Goal: Task Accomplishment & Management: Manage account settings

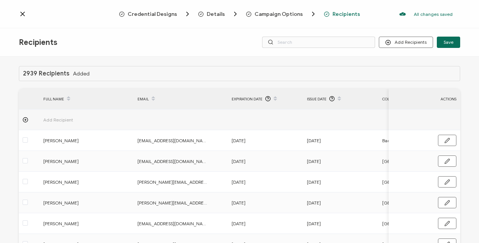
scroll to position [130, 0]
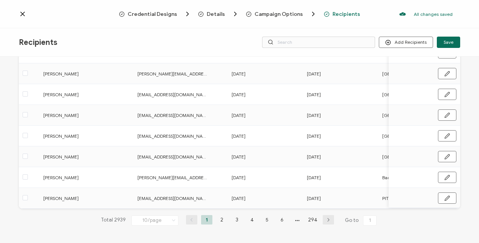
click at [21, 11] on icon at bounding box center [23, 14] width 8 height 8
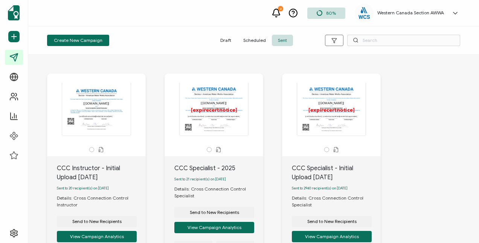
click at [416, 12] on h5 "Western Canada Section AWWA" at bounding box center [410, 12] width 67 height 5
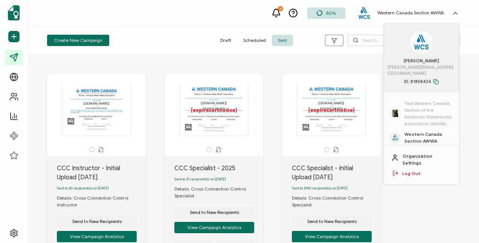
click at [415, 104] on span "Test Western Canada Section of the American Waterworks Association (AWWA)" at bounding box center [429, 113] width 49 height 27
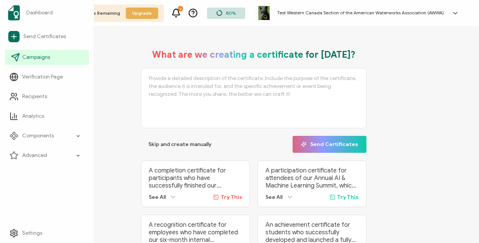
click at [42, 59] on span "Campaigns" at bounding box center [36, 57] width 28 height 8
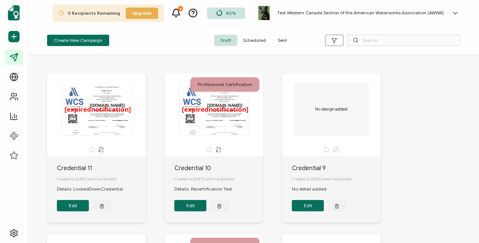
click at [279, 43] on span "Sent" at bounding box center [282, 40] width 21 height 11
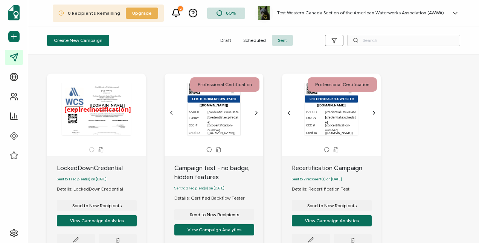
click at [312, 140] on div "The recipient’s full name, which will be automatically filled based on the info…" at bounding box center [331, 112] width 79 height 60
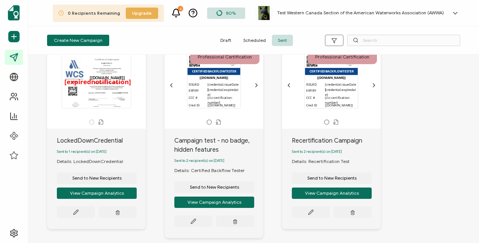
scroll to position [113, 0]
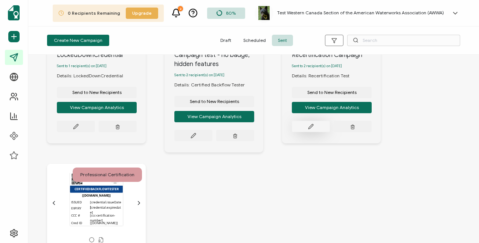
click at [79, 127] on icon at bounding box center [76, 127] width 6 height 6
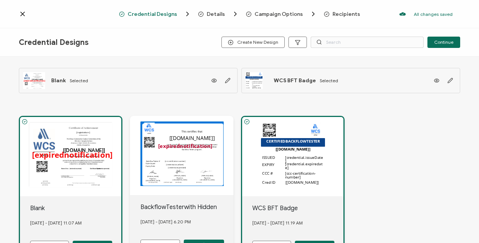
click at [334, 15] on span "Recipients" at bounding box center [346, 14] width 27 height 6
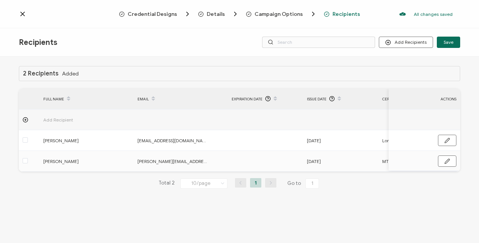
click at [21, 11] on icon at bounding box center [23, 14] width 8 height 8
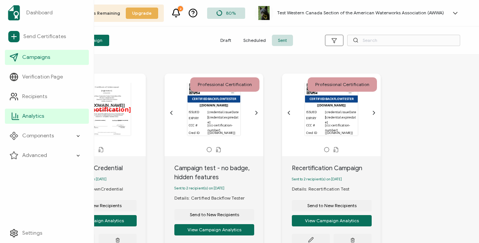
drag, startPoint x: 38, startPoint y: 116, endPoint x: 82, endPoint y: 118, distance: 44.1
click at [38, 116] on span "Analytics" at bounding box center [33, 116] width 22 height 8
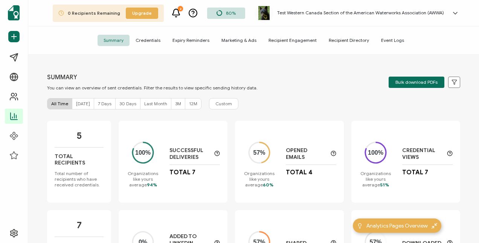
click at [151, 40] on span "Credentials" at bounding box center [148, 40] width 37 height 11
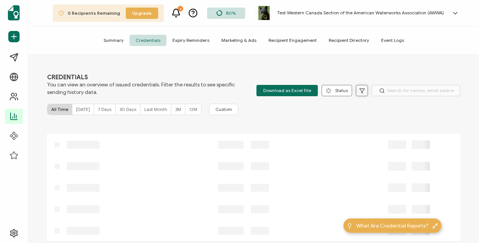
click at [360, 90] on icon at bounding box center [362, 91] width 6 height 6
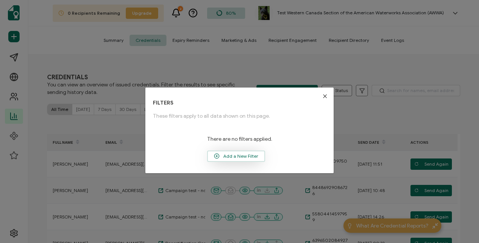
click at [230, 156] on span "Add a New Filter" at bounding box center [236, 155] width 56 height 11
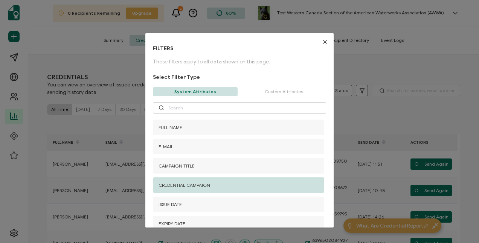
click at [176, 180] on div "CREDENTIAL CAMPAIGN" at bounding box center [238, 184] width 171 height 15
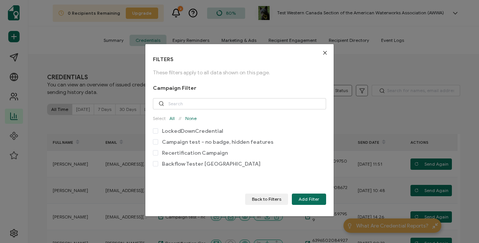
drag, startPoint x: 157, startPoint y: 164, endPoint x: 170, endPoint y: 166, distance: 12.6
click at [157, 164] on span "checkbox-group" at bounding box center [155, 163] width 5 height 5
click at [158, 161] on input "Backflow Tester [GEOGRAPHIC_DATA]" at bounding box center [158, 161] width 0 height 0
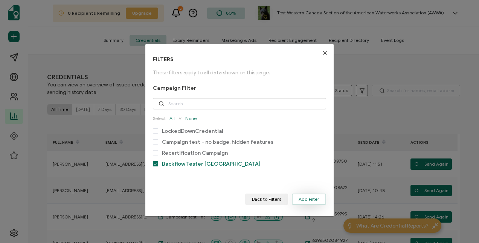
click at [311, 201] on span "Add Filter" at bounding box center [309, 199] width 21 height 5
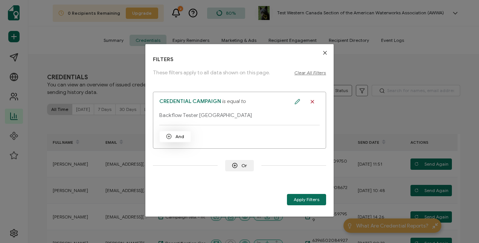
click at [170, 134] on circle "dialog" at bounding box center [168, 136] width 5 height 5
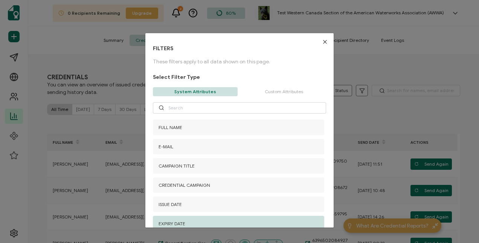
click at [177, 221] on span "EXPIRY DATE" at bounding box center [172, 223] width 27 height 6
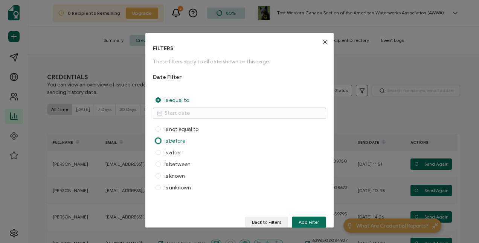
click at [157, 140] on span "dialog" at bounding box center [158, 140] width 5 height 5
click at [157, 140] on input "is before" at bounding box center [158, 141] width 5 height 6
radio input "true"
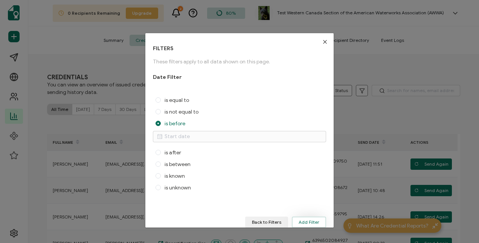
click at [307, 221] on span "Add Filter" at bounding box center [309, 222] width 21 height 5
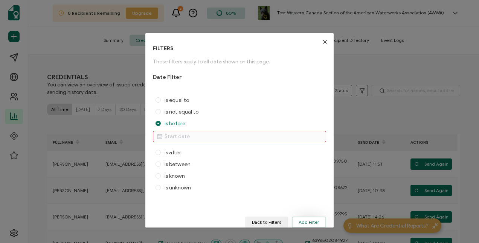
click at [295, 218] on button "Add Filter" at bounding box center [309, 221] width 34 height 11
click at [161, 131] on icon "dialog" at bounding box center [159, 136] width 9 height 11
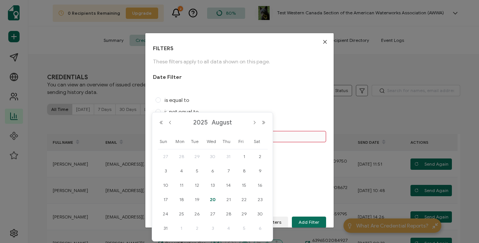
click at [212, 198] on span "20" at bounding box center [212, 199] width 9 height 9
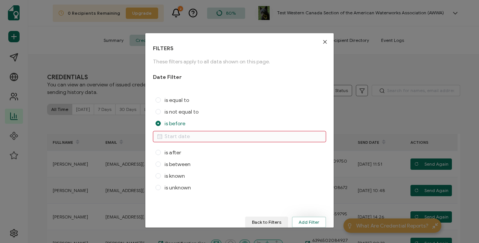
click at [302, 220] on span "Add Filter" at bounding box center [309, 222] width 21 height 5
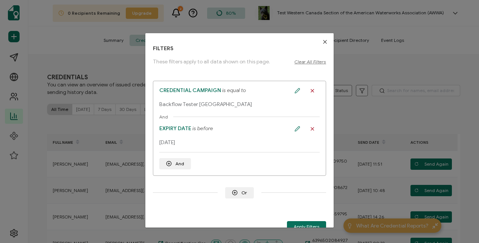
drag, startPoint x: 254, startPoint y: 37, endPoint x: 175, endPoint y: 44, distance: 79.8
click at [175, 44] on div "FILTERS These filters apply to all data shown on this page. Clear All Filters C…" at bounding box center [239, 138] width 188 height 210
click at [166, 161] on circle "dialog" at bounding box center [168, 163] width 5 height 5
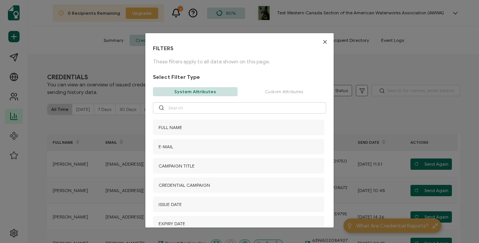
click at [278, 90] on p "Custom Attributes" at bounding box center [283, 91] width 85 height 9
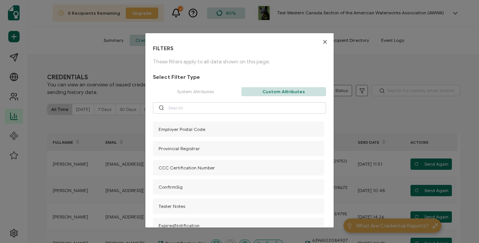
scroll to position [344, 0]
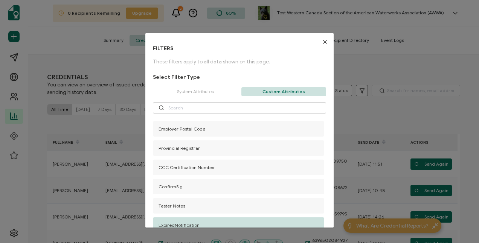
click at [184, 218] on div "ExpiredNotification" at bounding box center [238, 224] width 171 height 15
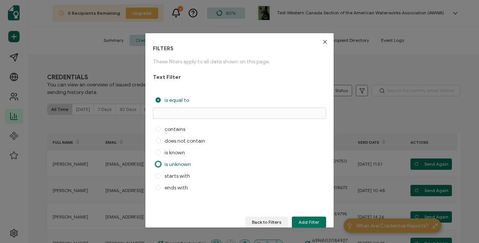
click at [156, 163] on span "dialog" at bounding box center [158, 163] width 5 height 5
click at [156, 163] on input "is unknown" at bounding box center [158, 164] width 5 height 6
radio input "true"
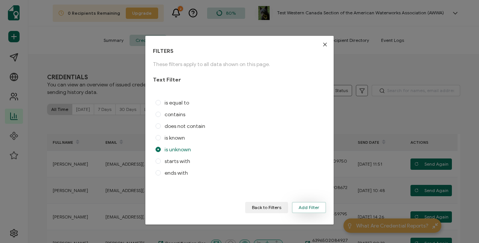
click at [304, 207] on span "Add Filter" at bounding box center [309, 207] width 21 height 5
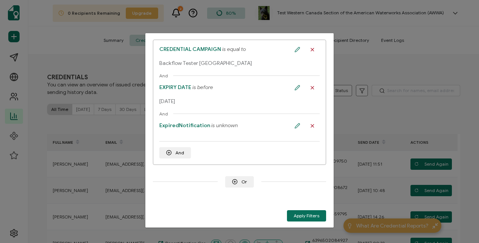
scroll to position [46, 0]
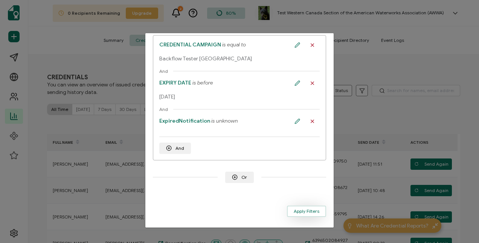
click at [295, 209] on span "Apply Filters" at bounding box center [307, 211] width 26 height 5
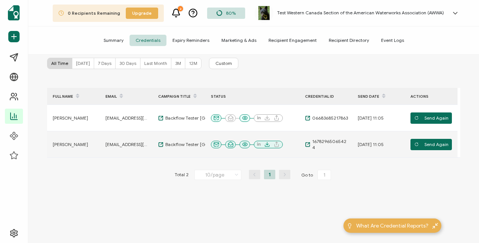
scroll to position [0, 0]
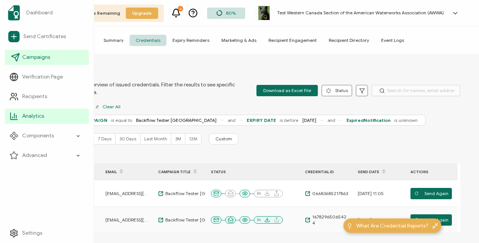
click at [42, 53] on link "Campaigns" at bounding box center [47, 57] width 84 height 15
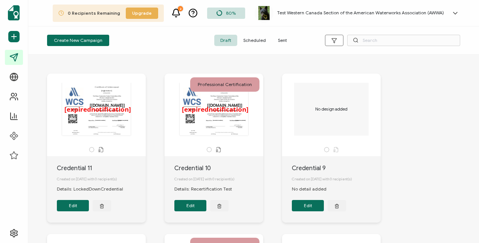
click at [284, 41] on span "Sent" at bounding box center [282, 40] width 21 height 11
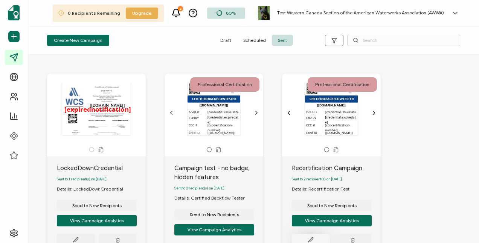
click at [95, 238] on button at bounding box center [76, 239] width 38 height 11
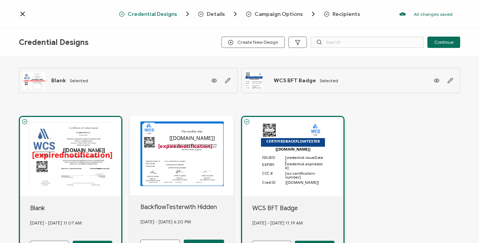
click at [340, 13] on span "Recipients" at bounding box center [346, 14] width 27 height 6
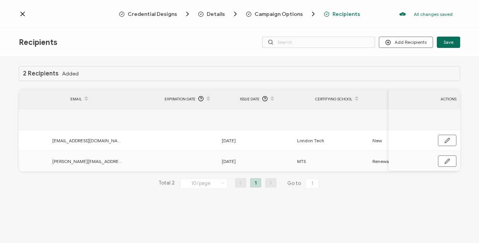
scroll to position [0, 88]
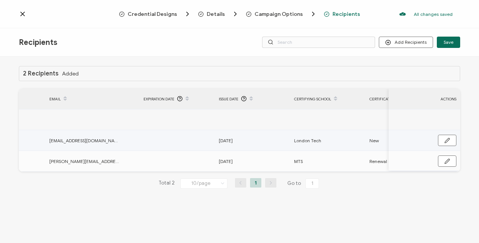
click at [174, 136] on td at bounding box center [177, 140] width 75 height 21
click at [174, 144] on td at bounding box center [177, 140] width 75 height 21
click at [455, 136] on button "button" at bounding box center [447, 139] width 18 height 11
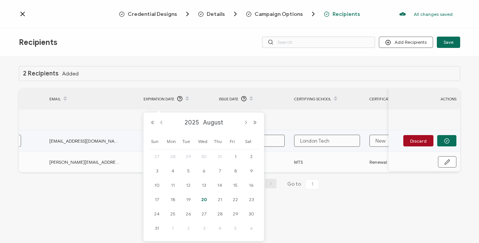
click at [171, 141] on body "Credential Designs Details Campaign Options Recipients All changes saved We sav…" at bounding box center [239, 121] width 479 height 243
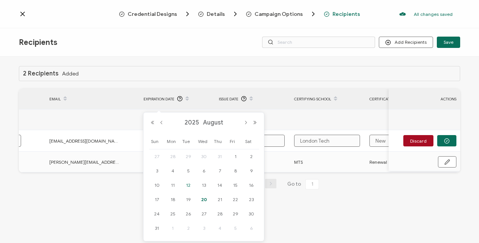
click at [187, 182] on span "12" at bounding box center [188, 184] width 9 height 9
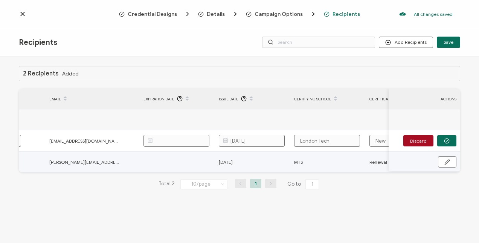
click at [184, 163] on td at bounding box center [177, 161] width 75 height 21
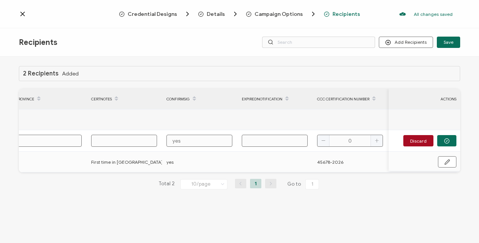
scroll to position [0, 417]
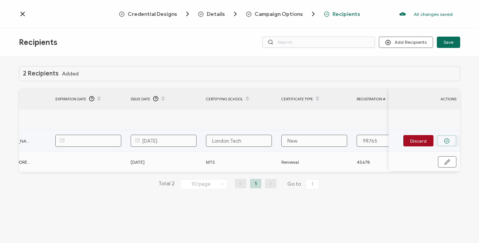
click at [449, 140] on icon "button" at bounding box center [447, 141] width 6 height 6
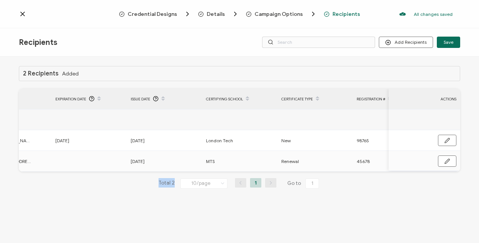
drag, startPoint x: 223, startPoint y: 173, endPoint x: 162, endPoint y: 173, distance: 60.6
click at [162, 173] on div "2 Recipients Added FULL NAME EMAIL Expiration Date Issue Date Certifying School…" at bounding box center [239, 133] width 441 height 134
drag, startPoint x: 162, startPoint y: 173, endPoint x: 147, endPoint y: 172, distance: 15.5
click at [147, 171] on div "Add Recipient [PERSON_NAME] Poor [EMAIL_ADDRESS][DOMAIN_NAME] [DATE] [DATE] [GE…" at bounding box center [239, 140] width 441 height 62
click at [66, 164] on td at bounding box center [89, 161] width 75 height 21
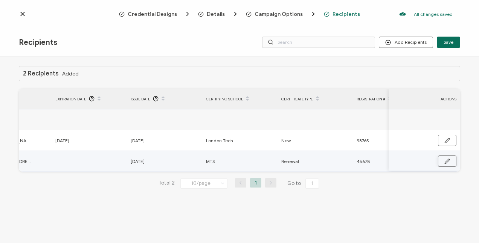
click at [450, 160] on icon "button" at bounding box center [447, 161] width 6 height 6
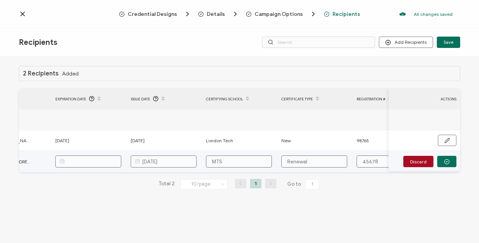
click at [96, 160] on input "text" at bounding box center [88, 161] width 66 height 12
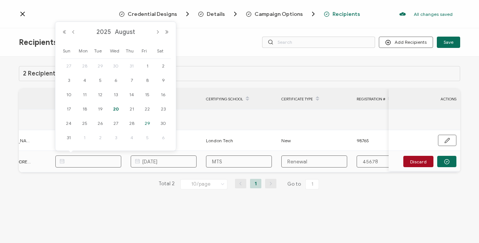
click at [147, 123] on span "29" at bounding box center [147, 123] width 9 height 9
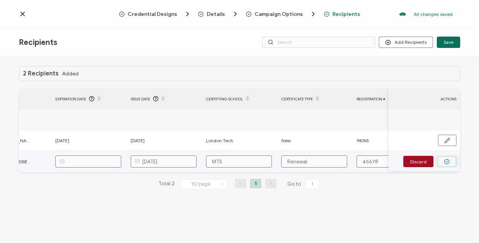
click at [448, 161] on icon "button" at bounding box center [447, 162] width 6 height 6
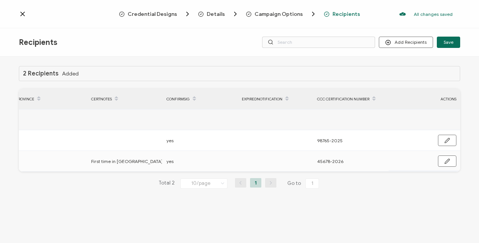
click at [21, 11] on icon at bounding box center [23, 14] width 8 height 8
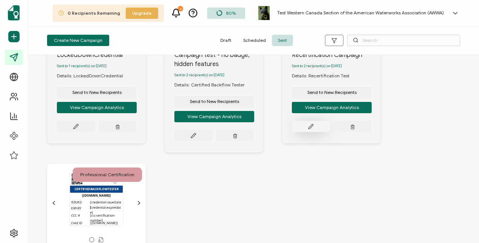
click at [79, 129] on icon at bounding box center [76, 127] width 6 height 6
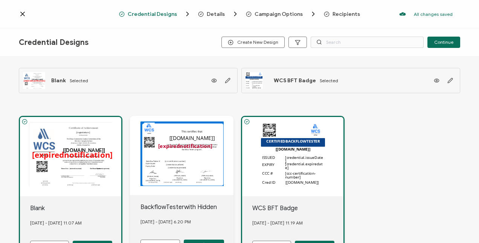
click at [19, 14] on icon at bounding box center [23, 14] width 8 height 8
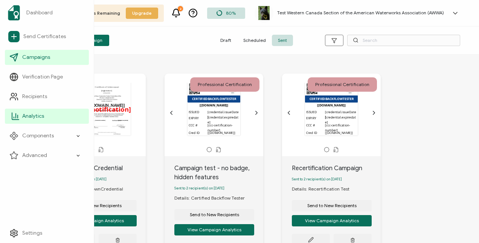
click at [34, 114] on span "Analytics" at bounding box center [33, 116] width 22 height 8
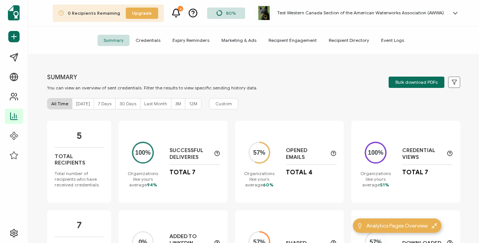
click at [154, 37] on span "Credentials" at bounding box center [148, 40] width 37 height 11
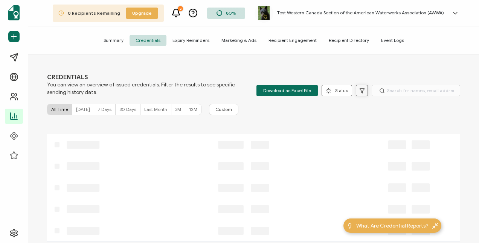
click at [361, 91] on icon at bounding box center [362, 91] width 6 height 6
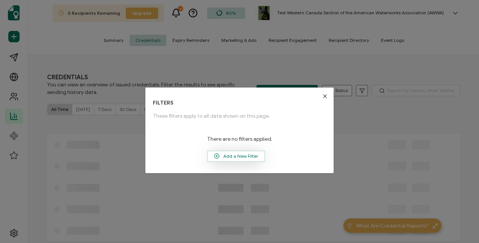
click at [244, 153] on span "Add a New Filter" at bounding box center [236, 155] width 56 height 11
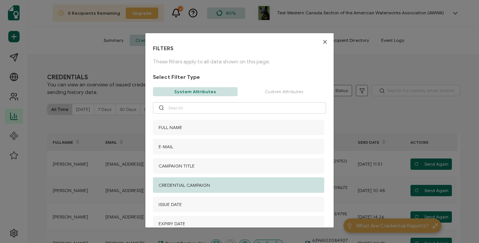
click at [183, 188] on div "CREDENTIAL CAMPAIGN" at bounding box center [238, 184] width 171 height 15
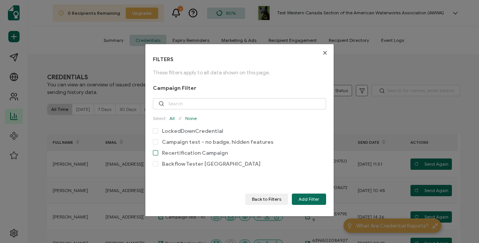
click at [157, 153] on span "checkbox-group" at bounding box center [155, 152] width 5 height 5
click at [158, 150] on input "Recertification Campaign" at bounding box center [158, 150] width 0 height 0
click at [311, 197] on span "Add Filter" at bounding box center [309, 199] width 21 height 5
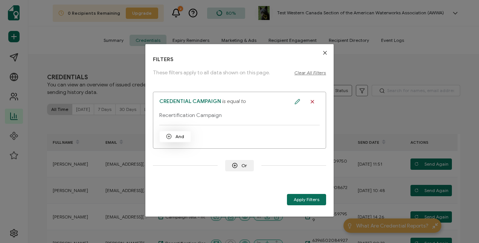
click at [176, 134] on span "And" at bounding box center [175, 136] width 18 height 6
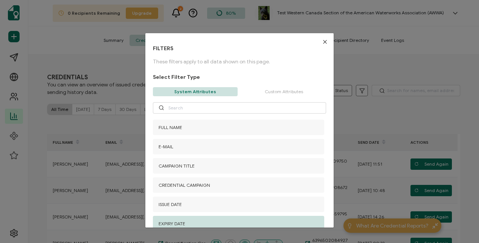
click at [178, 222] on span "EXPIRY DATE" at bounding box center [172, 223] width 27 height 6
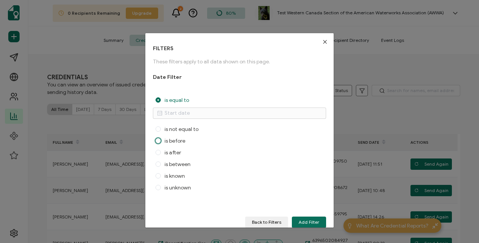
click at [160, 139] on label "is before" at bounding box center [171, 141] width 30 height 6
click at [160, 139] on input "is before" at bounding box center [158, 141] width 5 height 6
radio input "true"
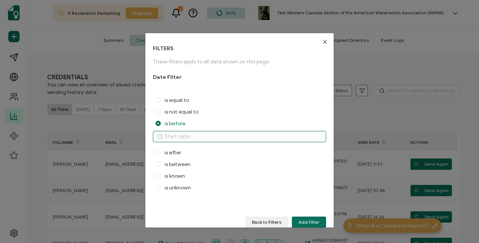
click at [175, 135] on body "0 Recipients Remaining Upgrade 2 80% Test Western Canada Section of the America…" at bounding box center [239, 121] width 479 height 243
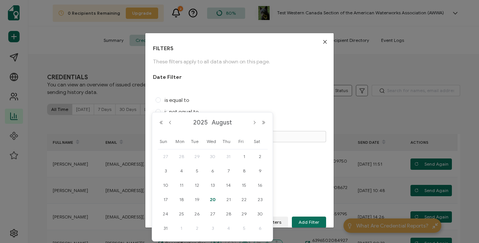
click at [212, 197] on span "20" at bounding box center [212, 199] width 9 height 9
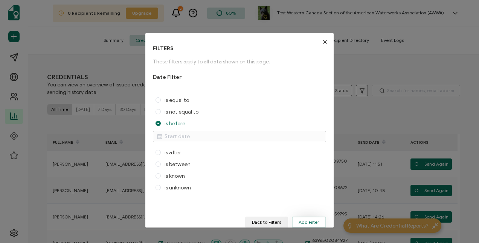
click at [301, 217] on button "Add Filter" at bounding box center [309, 221] width 34 height 11
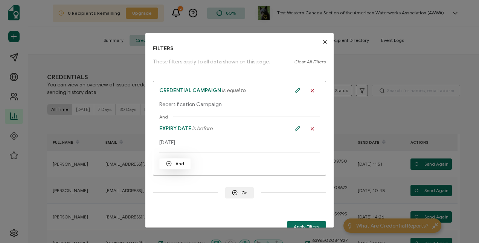
click at [178, 165] on span "And" at bounding box center [175, 163] width 18 height 6
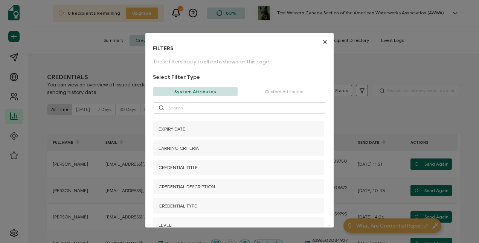
scroll to position [50, 0]
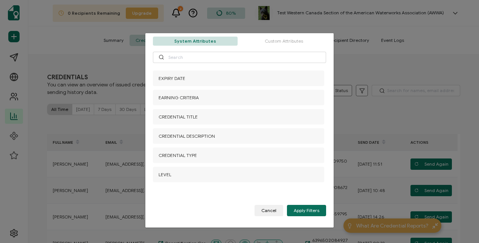
click at [276, 40] on p "Custom Attributes" at bounding box center [283, 41] width 85 height 9
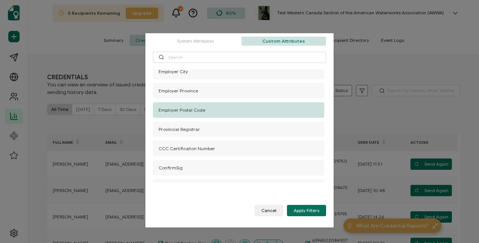
scroll to position [344, 0]
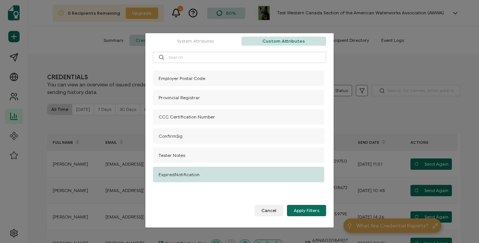
click at [178, 174] on span "ExpiredNotification" at bounding box center [179, 174] width 41 height 6
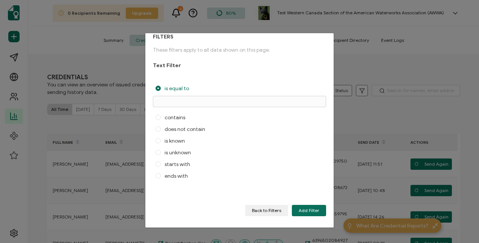
scroll to position [11, 0]
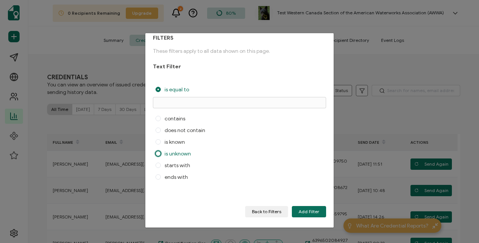
click at [159, 152] on span "dialog" at bounding box center [158, 153] width 5 height 5
click at [159, 152] on input "is unknown" at bounding box center [158, 154] width 5 height 6
radio input "true"
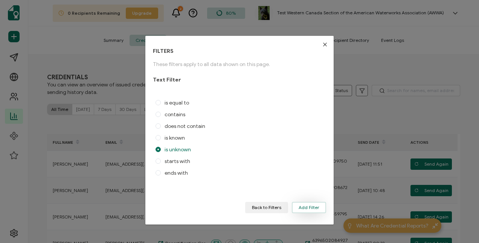
click at [302, 204] on button "Add Filter" at bounding box center [309, 207] width 34 height 11
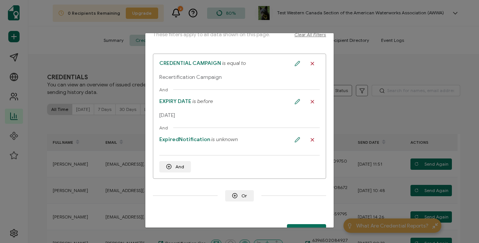
scroll to position [46, 0]
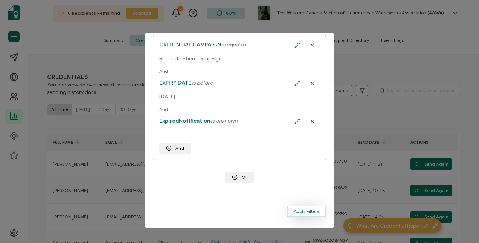
click at [300, 209] on span "Apply Filters" at bounding box center [307, 211] width 26 height 5
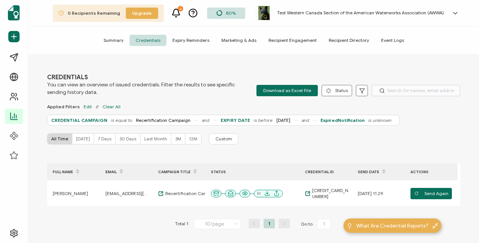
click at [285, 140] on div "All Time [DATE] 7 Days 30 Days Last Month 3M 12M Custom" at bounding box center [253, 138] width 413 height 11
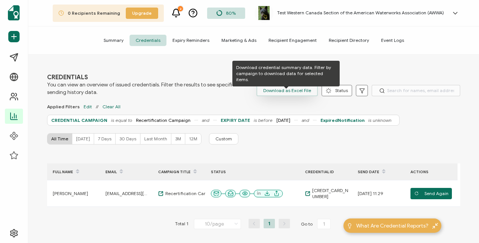
click at [284, 91] on span "Download as Excel File" at bounding box center [287, 90] width 48 height 11
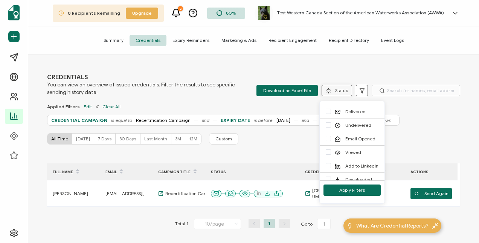
click at [328, 90] on icon at bounding box center [329, 91] width 6 height 6
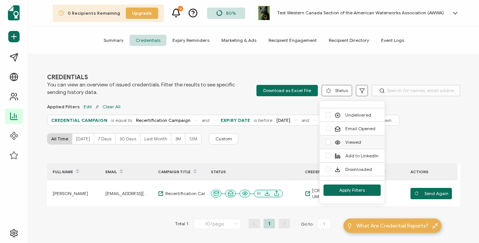
scroll to position [18, 0]
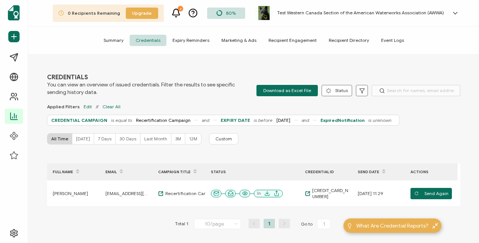
click at [412, 133] on div "All Time [DATE] 7 Days 30 Days Last Month 3M 12M Custom" at bounding box center [253, 138] width 413 height 11
click at [216, 136] on span "Custom" at bounding box center [223, 139] width 17 height 6
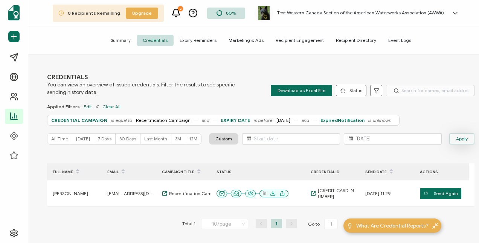
click at [456, 139] on span "Apply" at bounding box center [462, 138] width 12 height 11
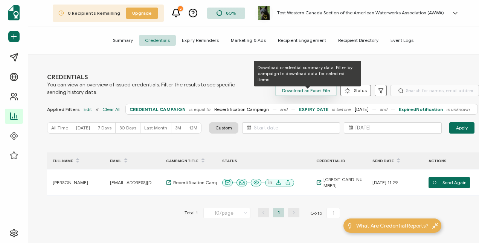
click at [312, 90] on span "Download as Excel File" at bounding box center [306, 90] width 48 height 11
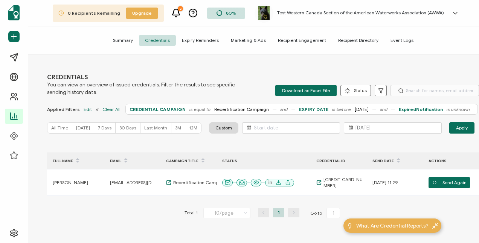
click at [249, 57] on div "CREDENTIALS You can view an overview of issued credentials. Filter the results …" at bounding box center [263, 150] width 470 height 190
click at [256, 66] on div "CREDENTIALS You can view an overview of issued credentials. Filter the results …" at bounding box center [263, 150] width 470 height 190
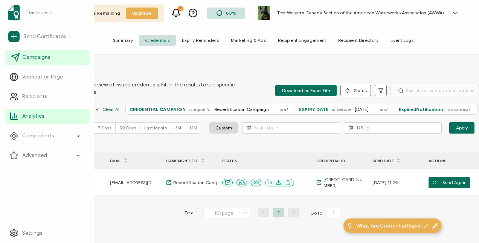
click at [29, 55] on span "Campaigns" at bounding box center [36, 57] width 28 height 8
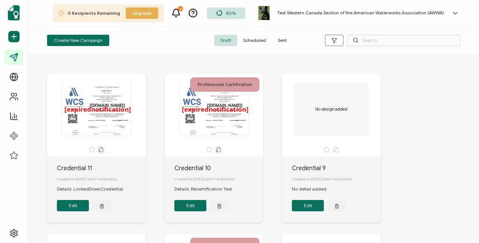
click at [280, 38] on span "Sent" at bounding box center [282, 40] width 21 height 11
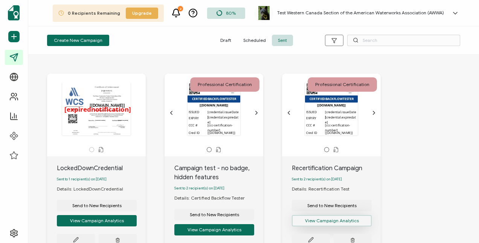
click at [137, 225] on button "View Campaign Analytics" at bounding box center [97, 220] width 80 height 11
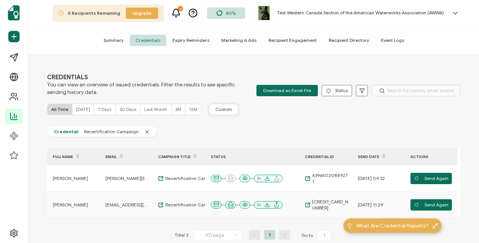
click at [215, 110] on span "Custom" at bounding box center [223, 109] width 17 height 6
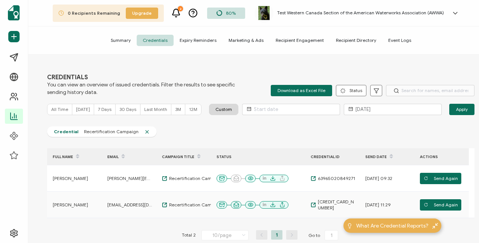
click at [57, 110] on span "All Time" at bounding box center [59, 109] width 17 height 6
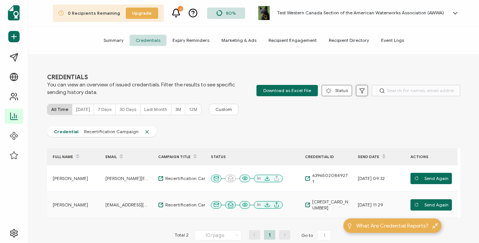
click at [360, 92] on icon at bounding box center [362, 91] width 6 height 6
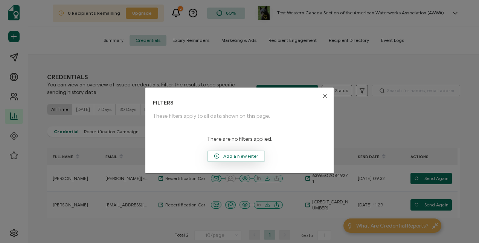
click at [242, 155] on span "Add a New Filter" at bounding box center [236, 155] width 56 height 11
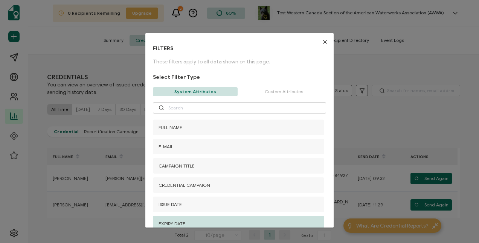
click at [165, 217] on div "EXPIRY DATE" at bounding box center [238, 222] width 171 height 15
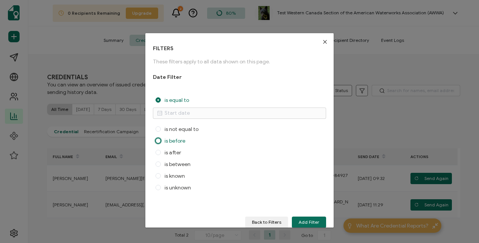
click at [159, 140] on span "dialog" at bounding box center [158, 140] width 5 height 5
click at [159, 140] on input "is before" at bounding box center [158, 141] width 5 height 6
radio input "true"
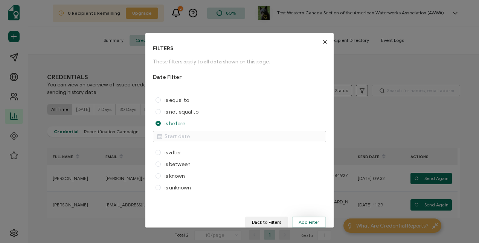
click at [310, 217] on button "Add Filter" at bounding box center [309, 221] width 34 height 11
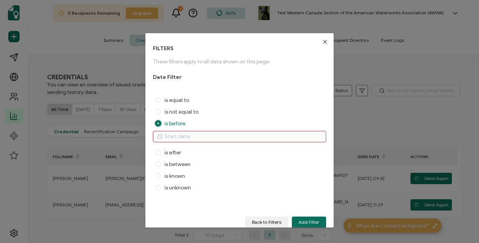
click at [158, 126] on span "dialog" at bounding box center [158, 124] width 5 height 6
click at [158, 126] on input "is before" at bounding box center [158, 124] width 5 height 6
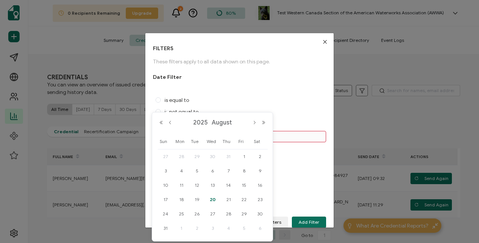
click at [169, 137] on body "0 Recipients Remaining Upgrade 2 80% Test Western Canada Section of the America…" at bounding box center [239, 121] width 479 height 243
click at [211, 197] on span "20" at bounding box center [212, 199] width 9 height 9
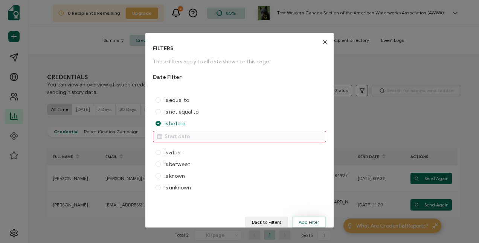
click at [311, 217] on button "Add Filter" at bounding box center [309, 221] width 34 height 11
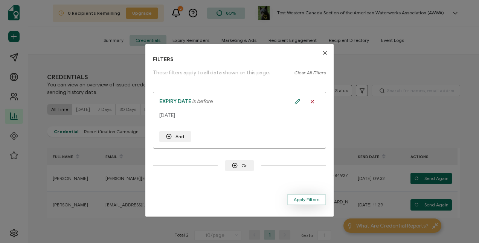
click at [302, 197] on span "Apply Filters" at bounding box center [307, 199] width 26 height 5
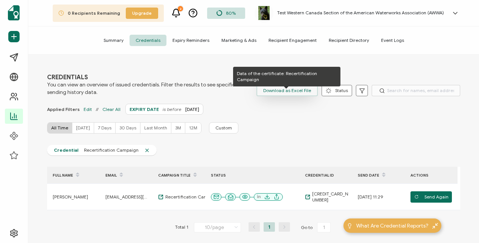
click at [277, 92] on span "Download as Excel File" at bounding box center [287, 90] width 48 height 11
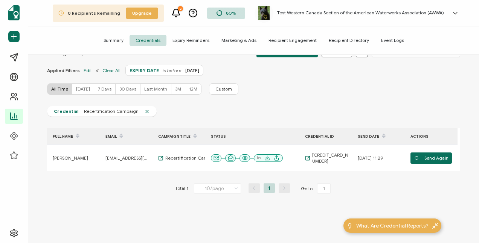
scroll to position [61, 0]
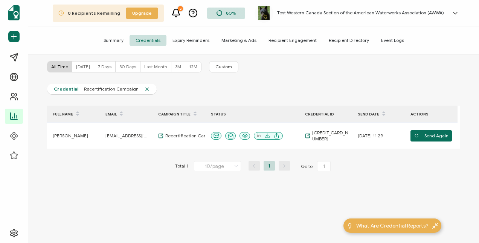
click at [65, 160] on div "Total 1 10/page 10/page 20/page 50/page 100/page 1 Go to 1" at bounding box center [253, 166] width 413 height 12
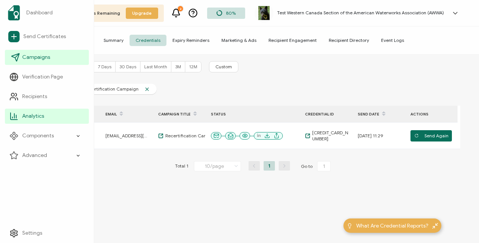
click at [36, 57] on span "Campaigns" at bounding box center [36, 57] width 28 height 8
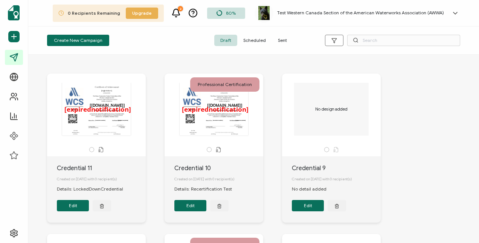
click at [286, 38] on span "Sent" at bounding box center [282, 40] width 21 height 11
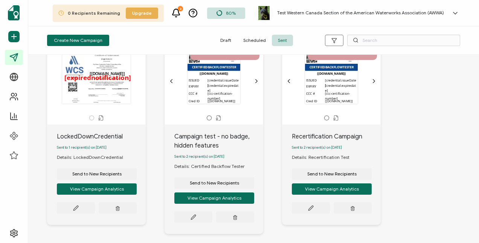
scroll to position [75, 0]
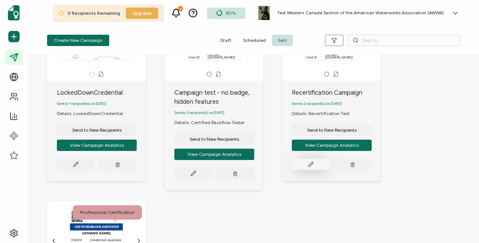
click at [95, 164] on button at bounding box center [76, 163] width 38 height 11
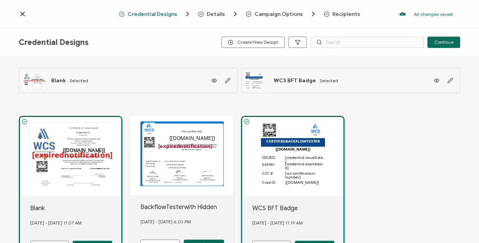
click at [344, 11] on span "Recipients" at bounding box center [346, 14] width 27 height 6
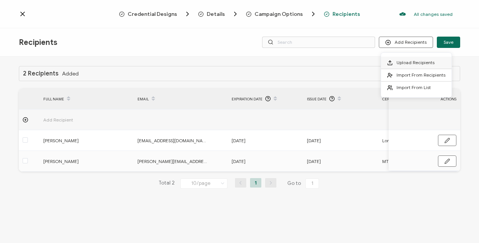
click at [406, 61] on span "Upload Recipients" at bounding box center [416, 63] width 38 height 6
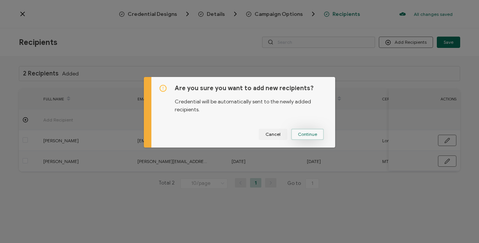
click at [298, 132] on span "Continue" at bounding box center [307, 134] width 19 height 5
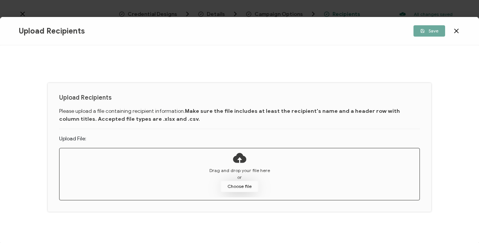
click at [239, 185] on button "Choose file" at bounding box center [240, 185] width 38 height 11
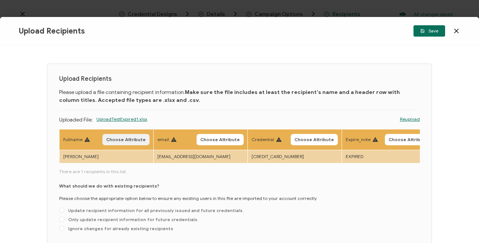
click at [137, 139] on span "Choose Attribute" at bounding box center [126, 139] width 40 height 5
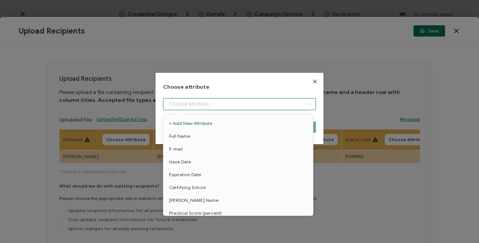
click at [234, 105] on input "dialog" at bounding box center [239, 104] width 153 height 12
click at [204, 138] on li "Full Name" at bounding box center [240, 136] width 156 height 13
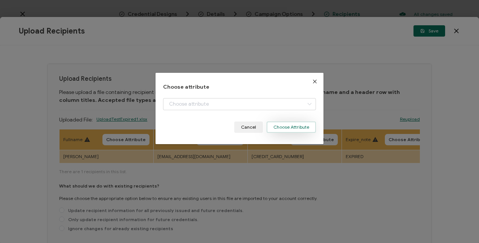
click at [279, 128] on button "Choose Attribute" at bounding box center [291, 126] width 49 height 11
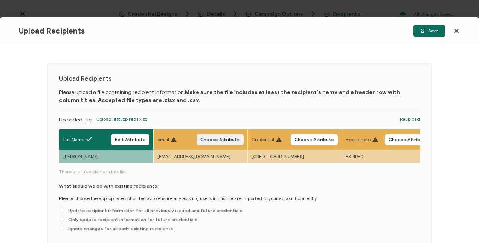
click at [224, 137] on span "Choose Attribute" at bounding box center [220, 139] width 40 height 5
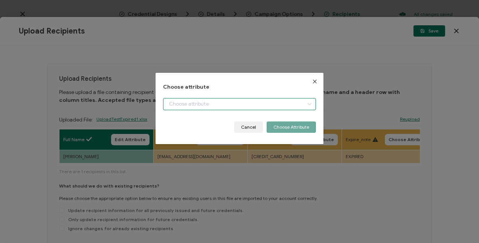
click at [210, 99] on input "dialog" at bounding box center [239, 104] width 153 height 12
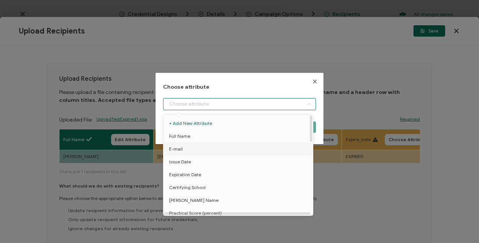
click at [194, 151] on li "E-mail" at bounding box center [240, 148] width 156 height 13
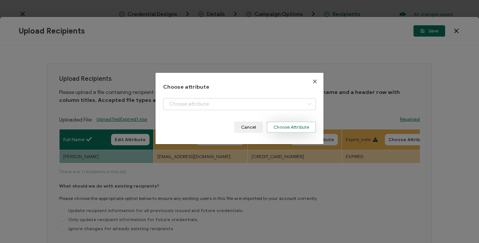
click at [279, 124] on button "Choose Attribute" at bounding box center [291, 126] width 49 height 11
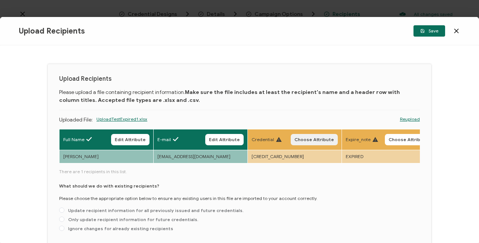
click at [310, 139] on span "Choose Attribute" at bounding box center [315, 139] width 40 height 5
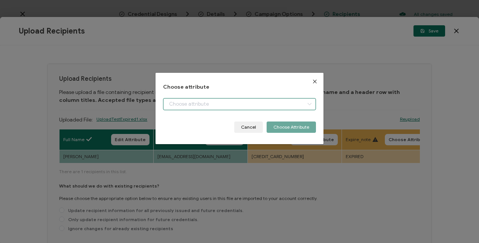
click at [209, 105] on input "dialog" at bounding box center [239, 104] width 153 height 12
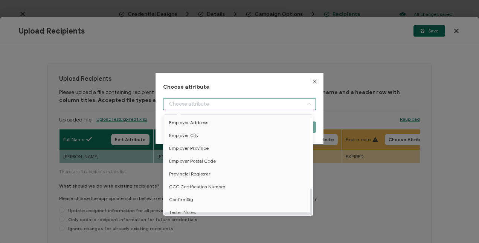
scroll to position [276, 0]
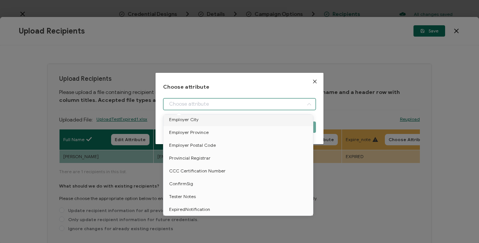
click at [314, 80] on icon "Close" at bounding box center [315, 81] width 6 height 6
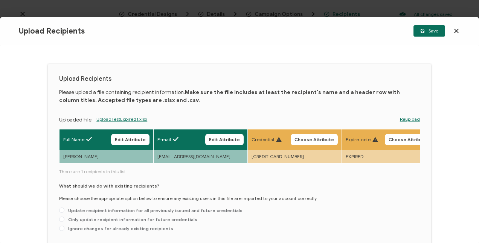
click at [458, 31] on icon at bounding box center [457, 31] width 8 height 8
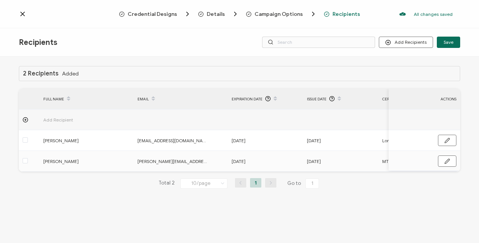
click at [181, 42] on div "Recipients Add Recipients Upload Recipients Import From Recipients Import From …" at bounding box center [239, 42] width 479 height 28
click at [138, 40] on div "Recipients" at bounding box center [80, 42] width 122 height 9
click at [21, 12] on icon at bounding box center [23, 14] width 4 height 4
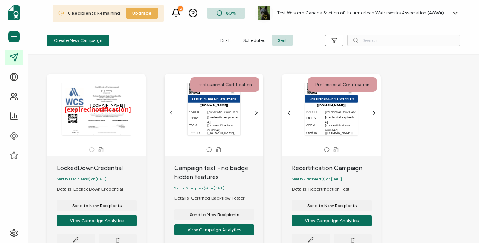
click at [280, 38] on span "Sent" at bounding box center [282, 40] width 21 height 11
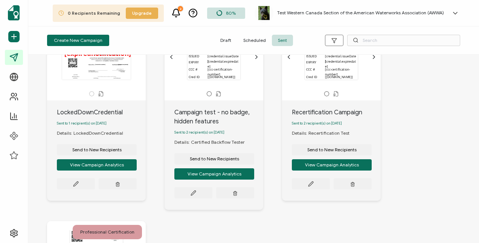
scroll to position [113, 0]
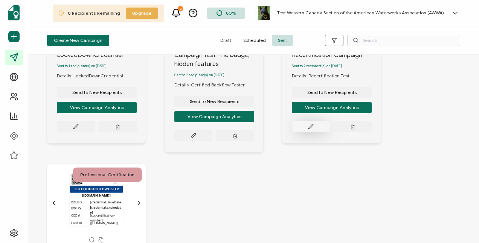
click at [95, 123] on button at bounding box center [76, 126] width 38 height 11
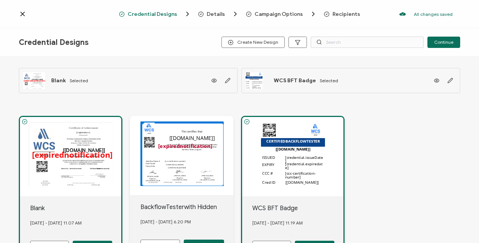
click at [24, 11] on icon at bounding box center [23, 14] width 8 height 8
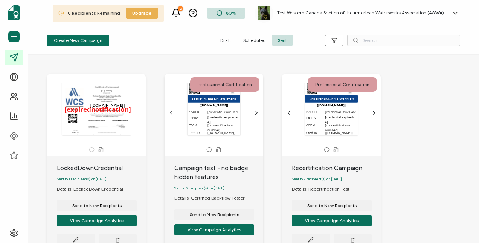
click at [401, 11] on h5 "Test Western Canada Section of the American Waterworks Association (AWWA)" at bounding box center [360, 12] width 167 height 5
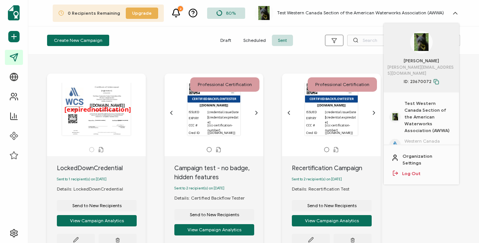
scroll to position [38, 0]
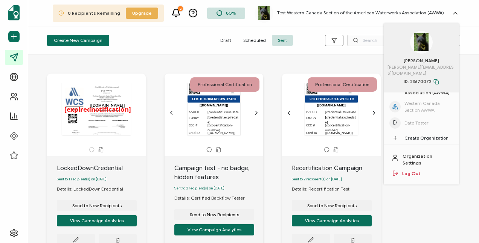
click at [415, 100] on span "Western Canada Section AWWA" at bounding box center [429, 107] width 49 height 14
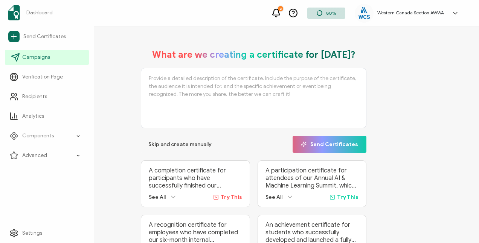
click at [44, 53] on span "Campaigns" at bounding box center [36, 57] width 28 height 8
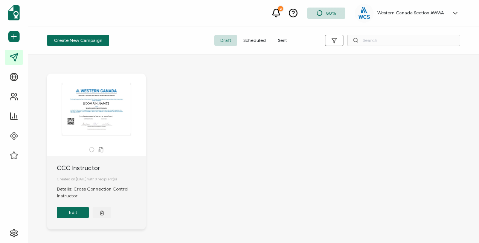
click at [283, 41] on span "Sent" at bounding box center [282, 40] width 21 height 11
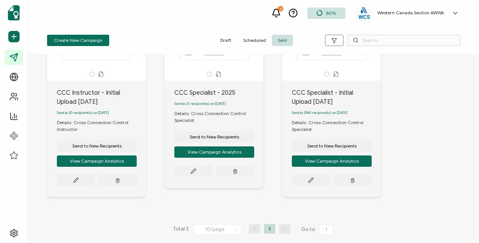
scroll to position [78, 0]
click at [95, 177] on button at bounding box center [76, 179] width 38 height 11
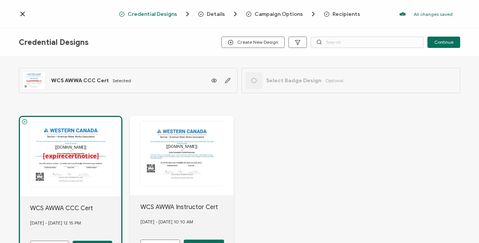
click at [343, 12] on span "Recipients" at bounding box center [346, 14] width 27 height 6
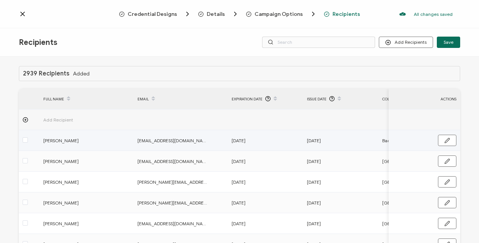
click at [22, 138] on div at bounding box center [29, 140] width 21 height 9
click at [24, 140] on span at bounding box center [25, 139] width 5 height 5
click at [28, 137] on input "checkbox" at bounding box center [28, 137] width 0 height 0
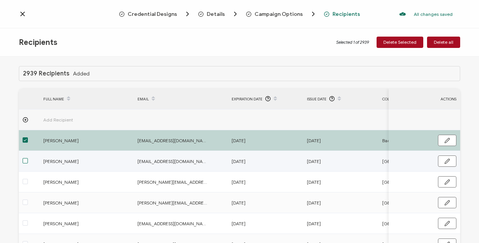
click at [25, 160] on span at bounding box center [25, 160] width 5 height 5
click at [28, 158] on input "checkbox" at bounding box center [28, 158] width 0 height 0
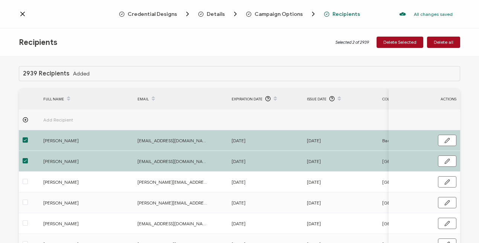
click at [25, 160] on span at bounding box center [25, 160] width 5 height 5
click at [28, 158] on input "checkbox" at bounding box center [28, 158] width 0 height 0
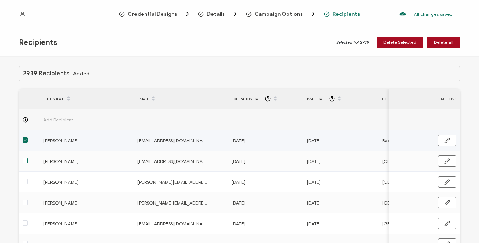
click at [26, 139] on span at bounding box center [25, 139] width 5 height 5
click at [28, 137] on input "checkbox" at bounding box center [28, 137] width 0 height 0
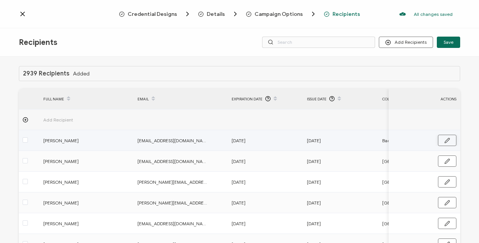
click at [449, 137] on button "button" at bounding box center [447, 139] width 18 height 11
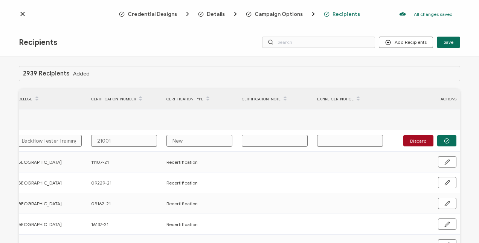
click at [22, 11] on icon at bounding box center [23, 14] width 8 height 8
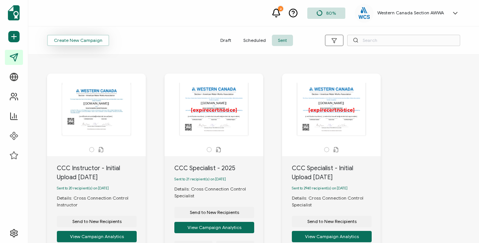
drag, startPoint x: 39, startPoint y: 10, endPoint x: 89, endPoint y: 41, distance: 58.5
click at [89, 41] on div "2 80% Western Canada Section AWWA [PERSON_NAME] [PERSON_NAME][EMAIL_ADDRESS][DO…" at bounding box center [239, 108] width 479 height 216
drag, startPoint x: 89, startPoint y: 41, endPoint x: 41, endPoint y: 28, distance: 48.9
click at [41, 28] on div "Create New Campaign Draft Scheduled Sent" at bounding box center [253, 40] width 451 height 28
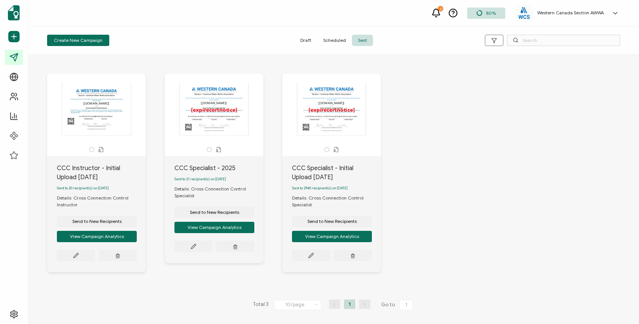
click at [479, 11] on icon at bounding box center [615, 13] width 8 height 8
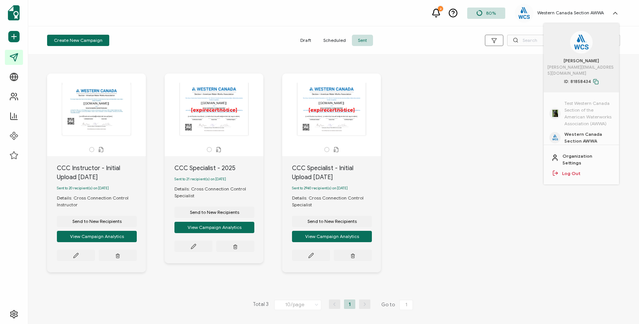
click at [479, 100] on span "Test Western Canada Section of the American Waterworks Association (AWWA)" at bounding box center [588, 113] width 49 height 27
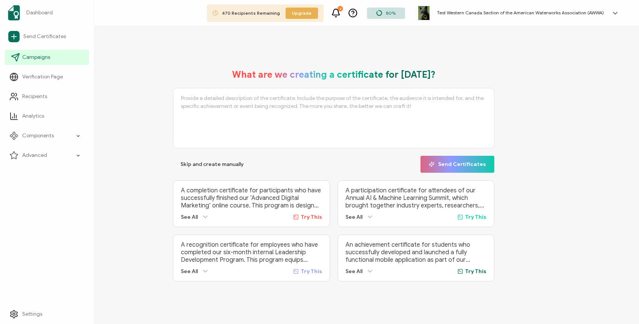
click at [22, 55] on span "Campaigns" at bounding box center [36, 57] width 28 height 8
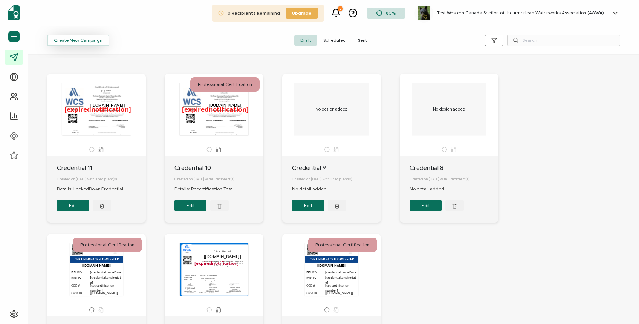
click at [86, 41] on span "Create New Campaign" at bounding box center [78, 40] width 49 height 5
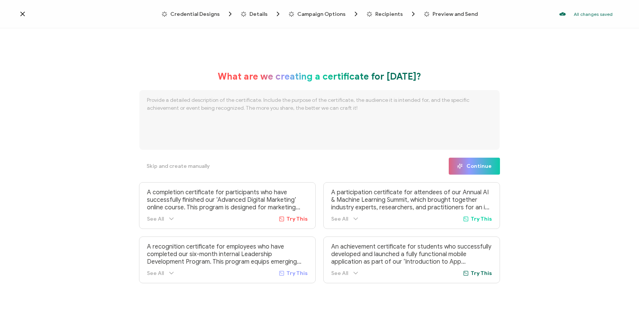
click at [21, 12] on icon at bounding box center [23, 14] width 8 height 8
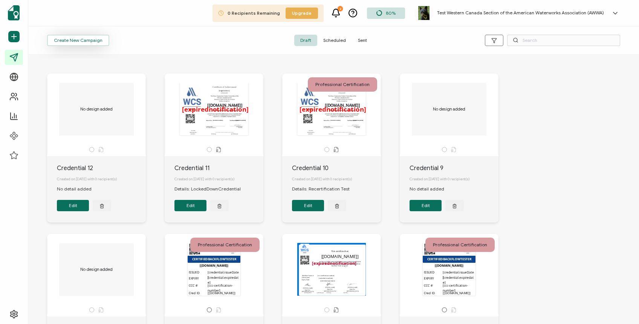
click at [83, 40] on span "Create New Campaign" at bounding box center [78, 40] width 49 height 5
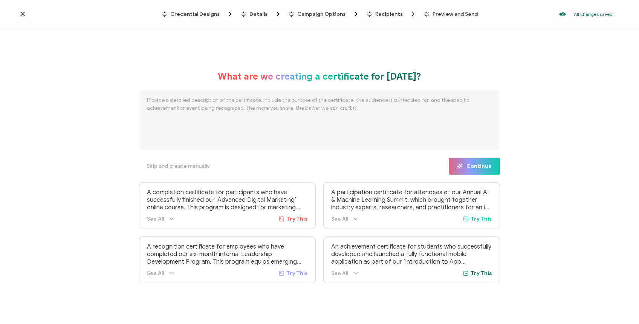
click at [21, 15] on icon at bounding box center [23, 14] width 8 height 8
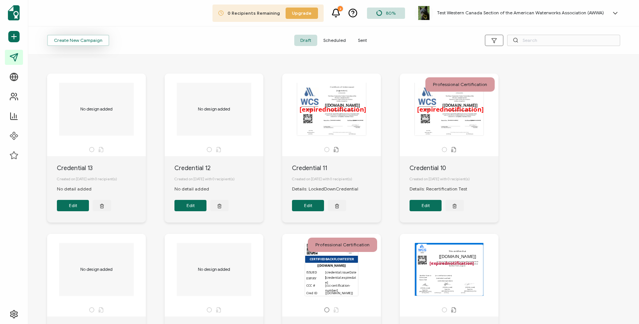
click at [82, 41] on span "Create New Campaign" at bounding box center [78, 40] width 49 height 5
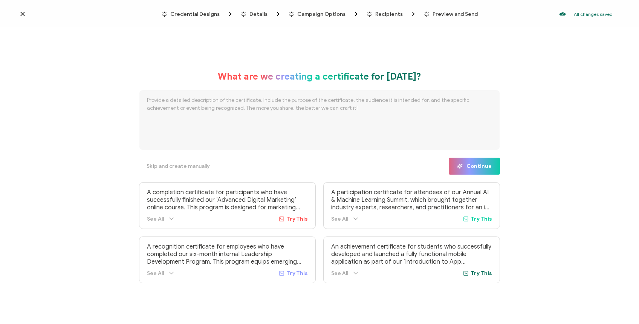
click at [19, 11] on icon at bounding box center [23, 14] width 8 height 8
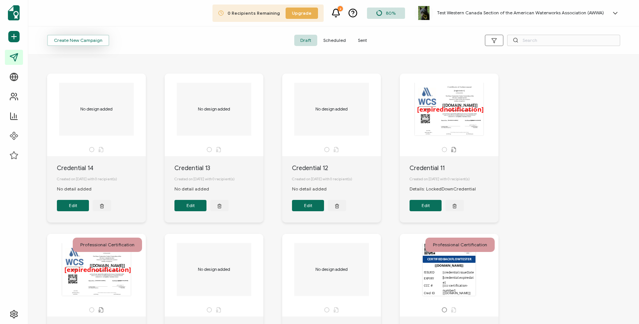
click at [99, 37] on button "Create New Campaign" at bounding box center [78, 40] width 62 height 11
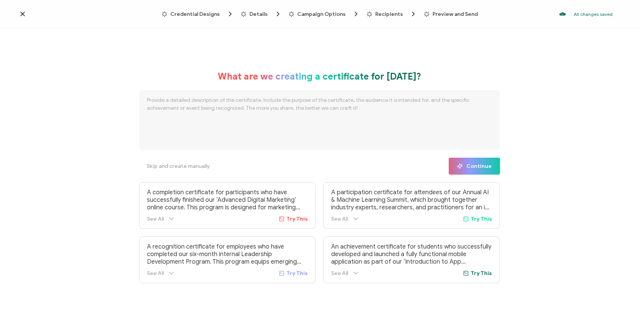
click at [19, 11] on icon at bounding box center [23, 14] width 8 height 8
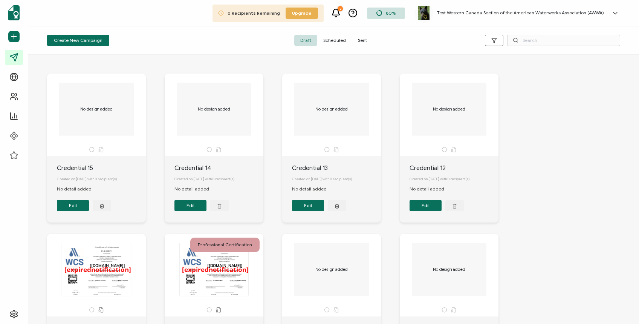
click at [359, 41] on span "Sent" at bounding box center [362, 40] width 21 height 11
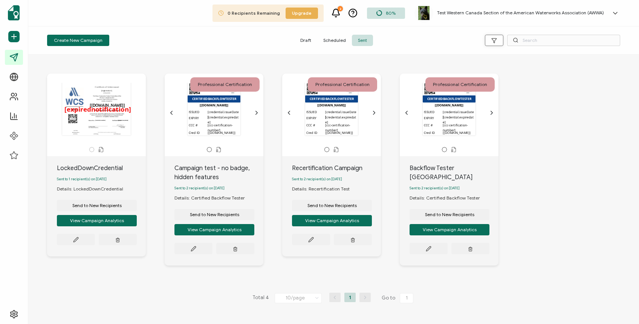
click at [479, 37] on button "button" at bounding box center [494, 40] width 18 height 11
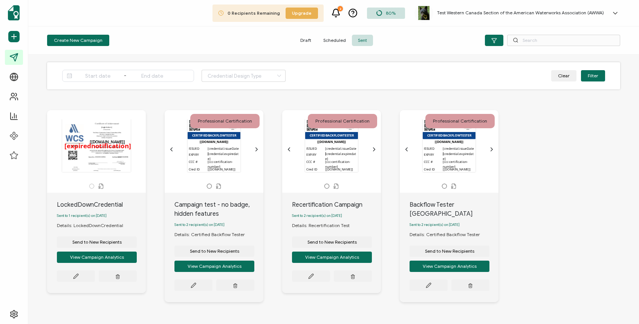
click at [479, 12] on h5 "Test Western Canada Section of the American Waterworks Association (AWWA)" at bounding box center [520, 12] width 167 height 5
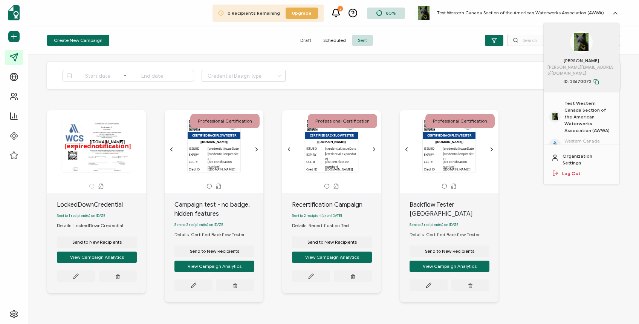
scroll to position [44, 0]
click at [479, 93] on span "Western Canada Section AWWA" at bounding box center [588, 100] width 49 height 14
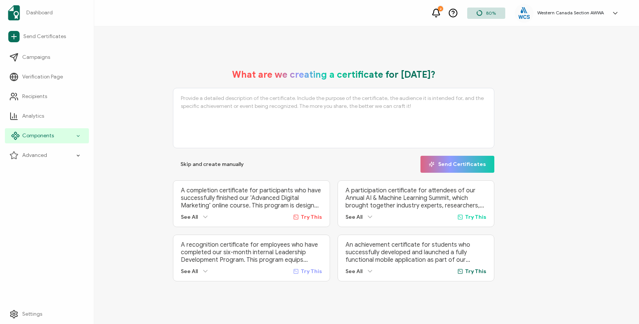
click at [32, 135] on span "Components" at bounding box center [38, 136] width 32 height 8
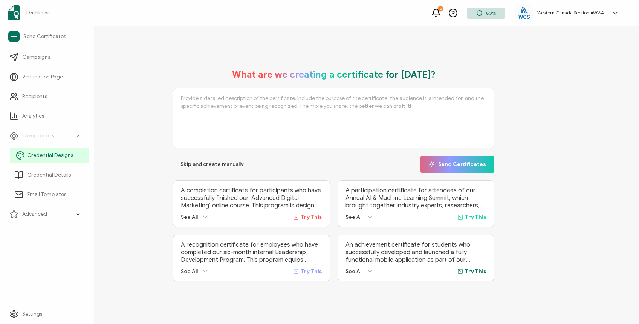
click at [50, 152] on span "Credential Designs" at bounding box center [50, 155] width 46 height 8
